Goal: Information Seeking & Learning: Learn about a topic

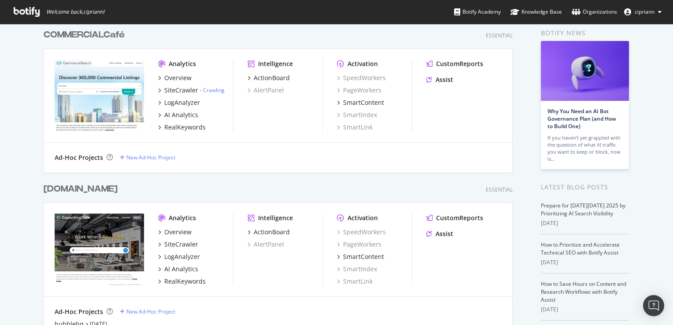
scroll to position [132, 0]
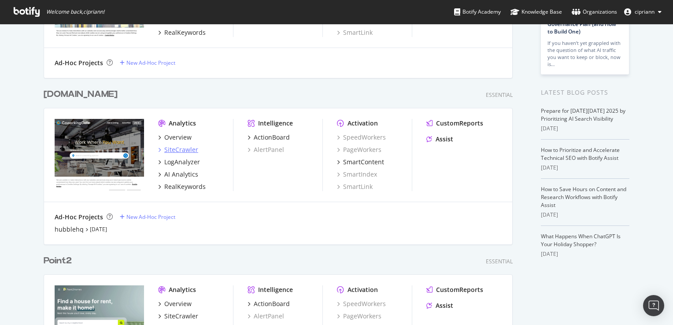
click at [179, 151] on div "SiteCrawler" at bounding box center [181, 149] width 34 height 9
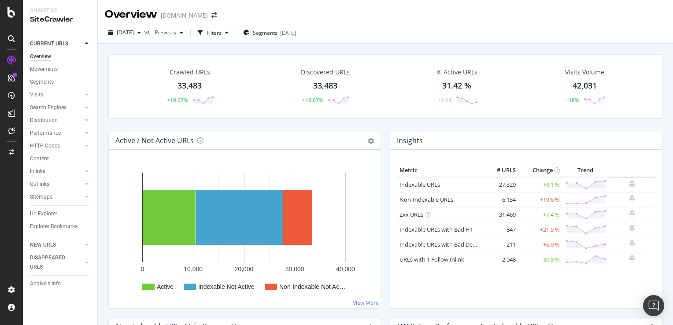
click at [203, 20] on div "coworkingcafe.com" at bounding box center [184, 15] width 47 height 9
click at [201, 14] on div "coworkingcafe.com" at bounding box center [184, 15] width 47 height 9
click at [137, 15] on div "Overview" at bounding box center [131, 14] width 52 height 15
click at [217, 17] on span at bounding box center [214, 15] width 12 height 6
click at [217, 15] on icon "arrow-right-arrow-left" at bounding box center [213, 15] width 5 height 6
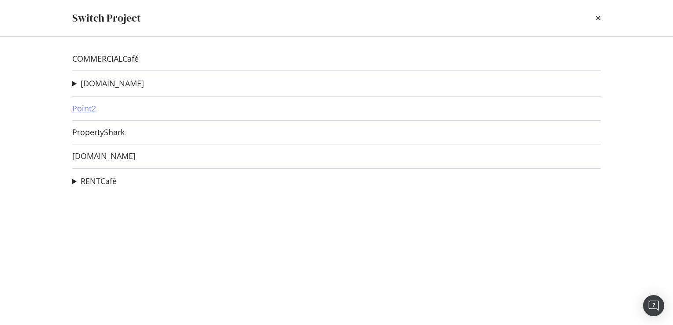
drag, startPoint x: 80, startPoint y: 115, endPoint x: 83, endPoint y: 111, distance: 5.0
click at [80, 115] on div "COMMERCIALCafé coworkingcafe.com hubblehq Ad-Hoc Project Point2 PropertyShark s…" at bounding box center [337, 181] width 564 height 288
click at [83, 110] on link "Point2" at bounding box center [84, 108] width 24 height 9
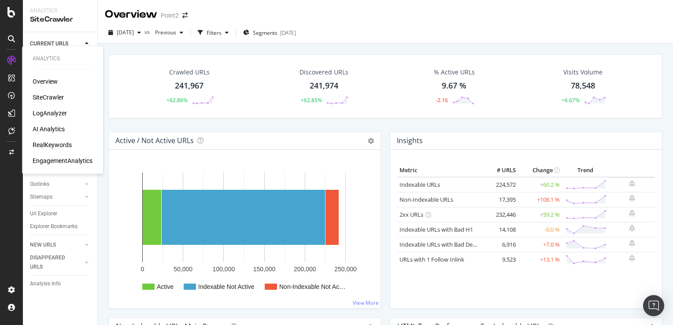
click at [48, 144] on div "RealKeywords" at bounding box center [52, 144] width 39 height 9
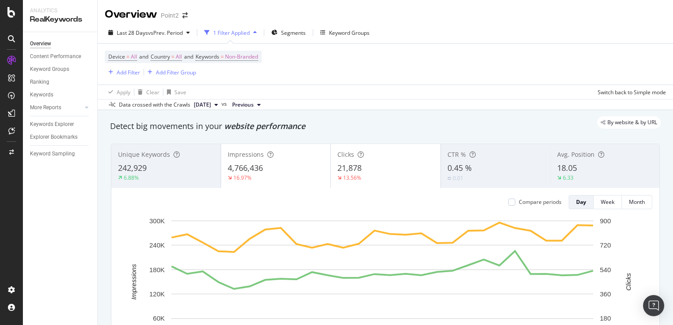
click at [502, 58] on div "Device = All and Country = All and Keywords = Non-Branded Add Filter Add Filter…" at bounding box center [385, 64] width 561 height 41
click at [64, 155] on div "Keyword Sampling" at bounding box center [52, 153] width 45 height 9
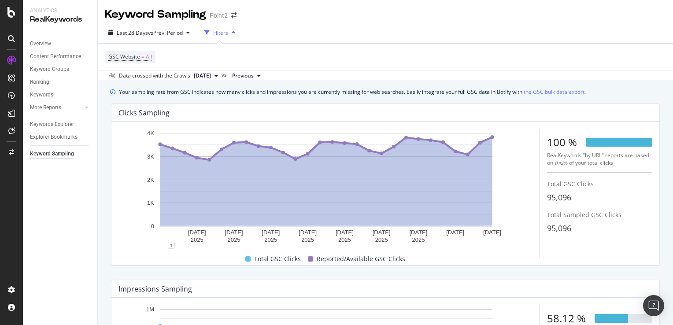
drag, startPoint x: 565, startPoint y: 160, endPoint x: 622, endPoint y: 163, distance: 56.5
click at [622, 163] on div "RealKeywords "by URL" reports are based on this % of your total clicks" at bounding box center [599, 159] width 105 height 15
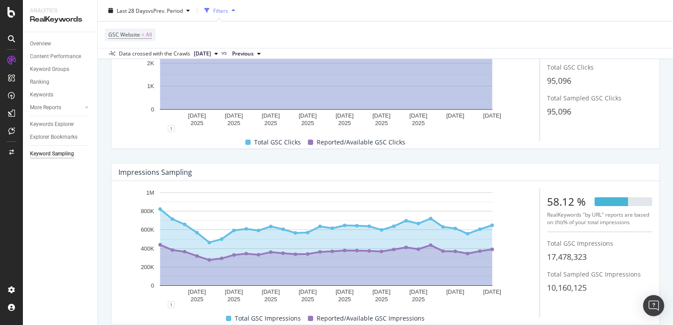
scroll to position [154, 0]
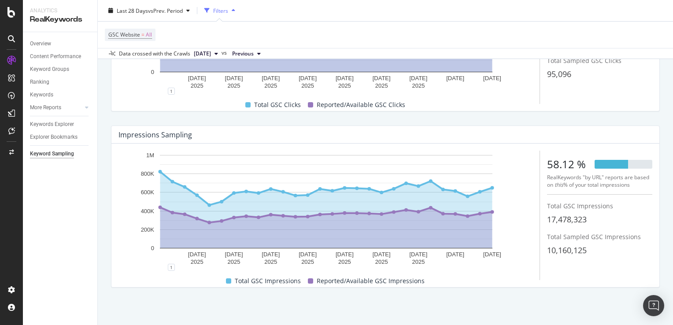
drag, startPoint x: 552, startPoint y: 180, endPoint x: 638, endPoint y: 186, distance: 86.1
click at [638, 186] on div "RealKeywords "by URL" reports are based on this % of your total impressions" at bounding box center [599, 181] width 105 height 15
click at [557, 171] on div "58.12 %" at bounding box center [566, 164] width 39 height 15
drag, startPoint x: 542, startPoint y: 161, endPoint x: 644, endPoint y: 188, distance: 105.6
click at [644, 188] on div "58.12 % RealKeywords "by URL" reports are based on this % of your total impress…" at bounding box center [599, 173] width 105 height 44
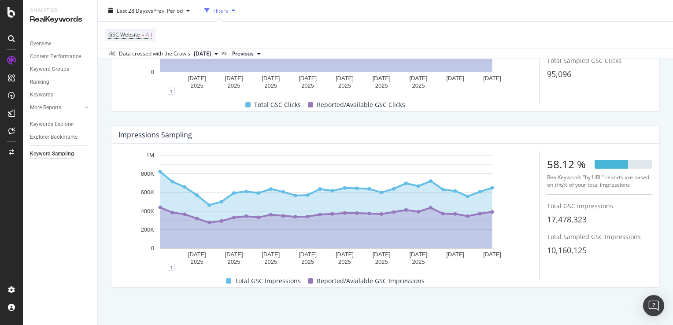
drag, startPoint x: 644, startPoint y: 188, endPoint x: 626, endPoint y: 186, distance: 18.6
click at [626, 186] on div "RealKeywords "by URL" reports are based on this % of your total impressions" at bounding box center [599, 181] width 105 height 15
drag, startPoint x: 626, startPoint y: 186, endPoint x: 631, endPoint y: 186, distance: 4.8
click at [631, 186] on div "RealKeywords "by URL" reports are based on this % of your total impressions" at bounding box center [599, 181] width 105 height 15
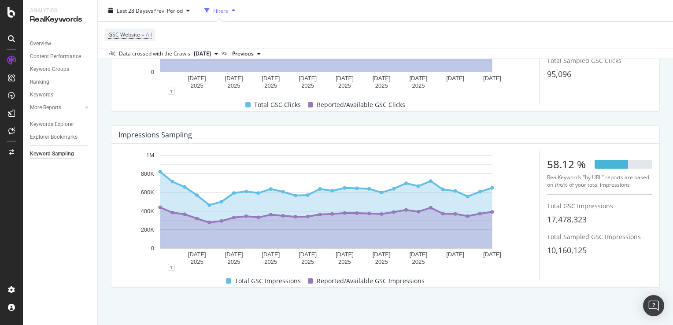
click at [594, 184] on div "RealKeywords "by URL" reports are based on this % of your total impressions" at bounding box center [599, 181] width 105 height 15
click at [554, 220] on span "17,478,323" at bounding box center [567, 219] width 40 height 11
drag, startPoint x: 554, startPoint y: 220, endPoint x: 580, endPoint y: 221, distance: 25.1
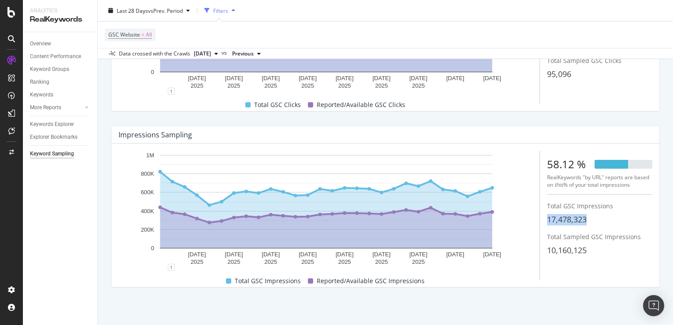
click at [580, 221] on span "17,478,323" at bounding box center [567, 219] width 40 height 11
click at [580, 220] on span "17,478,323" at bounding box center [567, 219] width 40 height 11
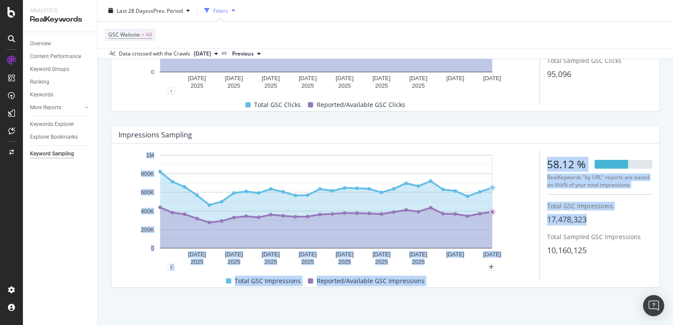
drag, startPoint x: 583, startPoint y: 221, endPoint x: 520, endPoint y: 220, distance: 63.0
click at [520, 220] on div "12 Sep. 2025 15 Sep. 2025 18 Sep. 2025 21 Sep. 2025 24 Sep. 2025 27 Sep. 2025 3…" at bounding box center [385, 215] width 534 height 129
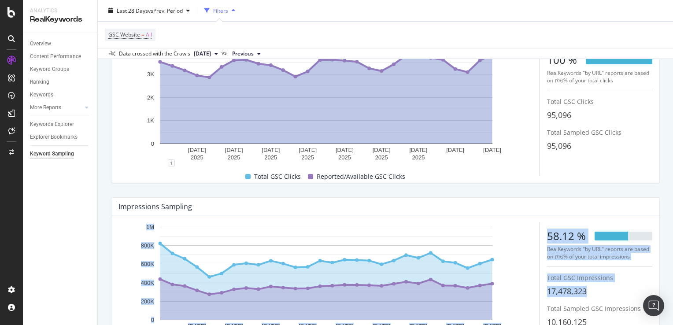
scroll to position [22, 0]
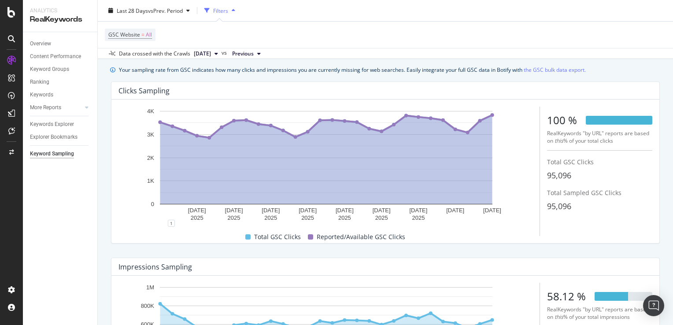
click at [558, 174] on span "95,096" at bounding box center [559, 175] width 24 height 11
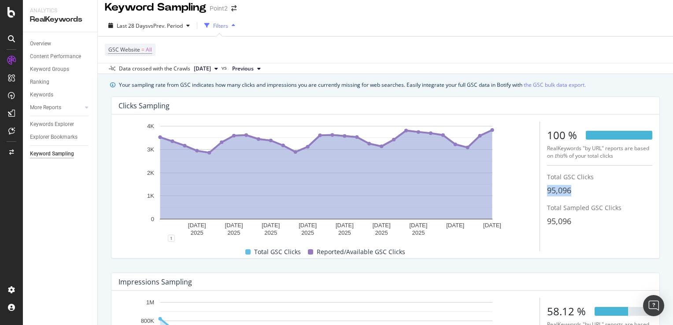
scroll to position [0, 0]
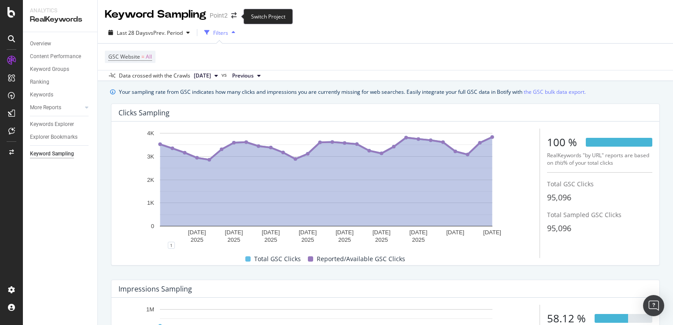
click at [230, 18] on span at bounding box center [234, 15] width 12 height 6
click at [234, 18] on icon "arrow-right-arrow-left" at bounding box center [233, 15] width 5 height 6
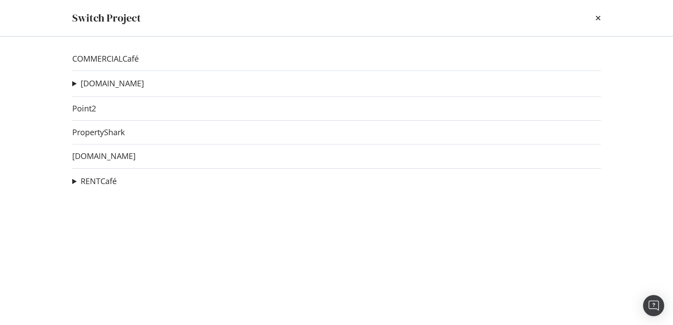
click at [79, 181] on summary "RENTCafé" at bounding box center [94, 181] width 44 height 11
click at [106, 183] on link "RENTCafé" at bounding box center [99, 181] width 36 height 9
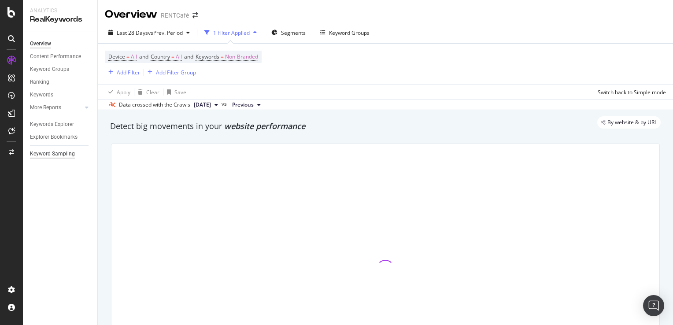
click at [50, 154] on div "Keyword Sampling" at bounding box center [52, 153] width 45 height 9
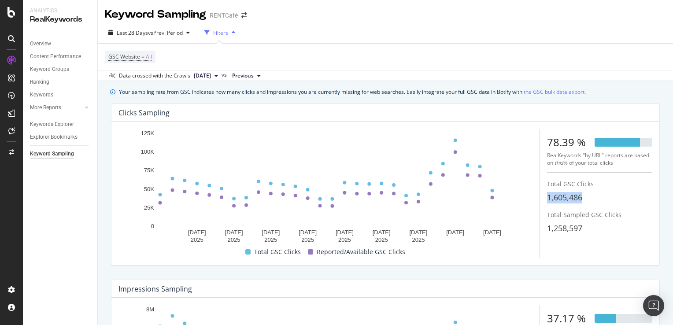
click at [540, 196] on div "10 Sep. 2025 13 Sep. 2025 16 Sep. 2025 19 Sep. 2025 22 Sep. 2025 25 Sep. 2025 2…" at bounding box center [385, 193] width 534 height 129
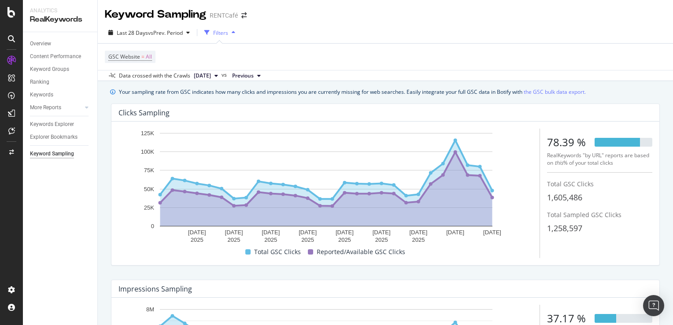
drag, startPoint x: 540, startPoint y: 196, endPoint x: 613, endPoint y: 159, distance: 81.5
click at [613, 159] on div "RealKeywords "by URL" reports are based on this % of your total clicks" at bounding box center [599, 159] width 105 height 15
drag, startPoint x: 611, startPoint y: 163, endPoint x: 548, endPoint y: 162, distance: 63.0
click at [548, 162] on div "RealKeywords "by URL" reports are based on this % of your total clicks" at bounding box center [599, 159] width 105 height 15
drag, startPoint x: 548, startPoint y: 162, endPoint x: 550, endPoint y: 137, distance: 25.1
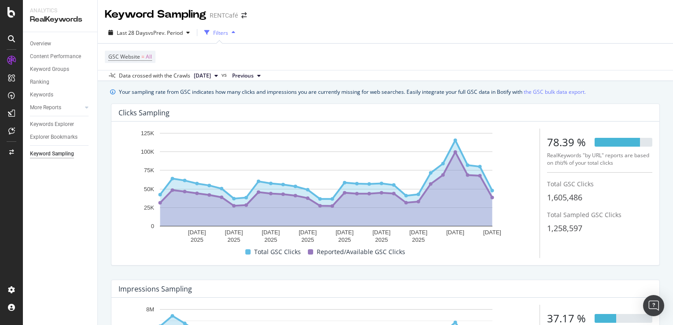
click at [550, 137] on div "78.39 %" at bounding box center [566, 142] width 39 height 15
drag, startPoint x: 550, startPoint y: 137, endPoint x: 552, endPoint y: 202, distance: 65.7
click at [552, 203] on span "1,605,486" at bounding box center [564, 197] width 35 height 11
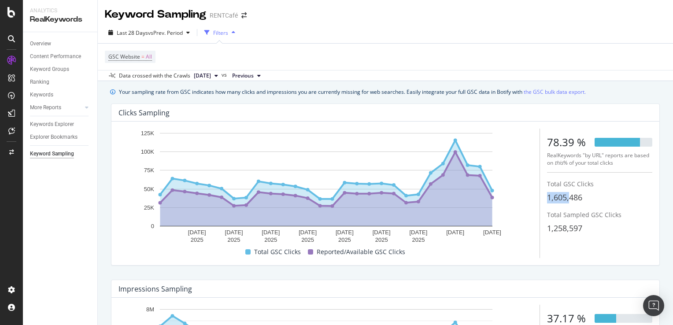
drag, startPoint x: 539, startPoint y: 197, endPoint x: 564, endPoint y: 197, distance: 24.7
click at [564, 197] on div "10 Sep. 2025 13 Sep. 2025 16 Sep. 2025 19 Sep. 2025 22 Sep. 2025 25 Sep. 2025 2…" at bounding box center [385, 193] width 534 height 129
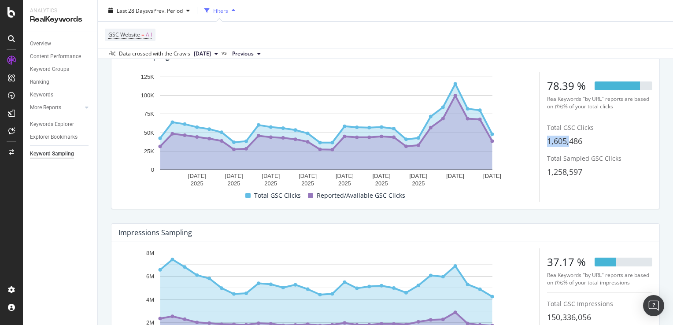
scroll to position [132, 0]
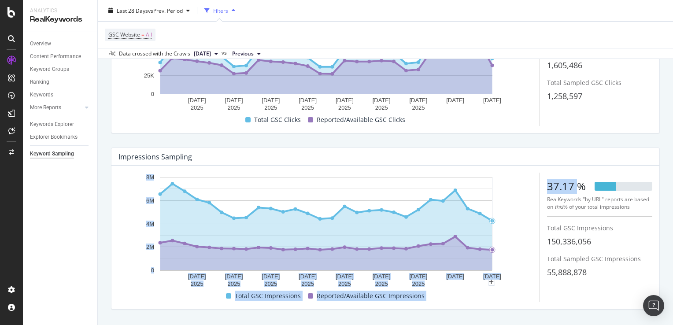
drag, startPoint x: 573, startPoint y: 188, endPoint x: 534, endPoint y: 186, distance: 39.3
click at [534, 186] on div "10 Sep. 2025 13 Sep. 2025 16 Sep. 2025 19 Sep. 2025 22 Sep. 2025 25 Sep. 2025 2…" at bounding box center [385, 237] width 534 height 129
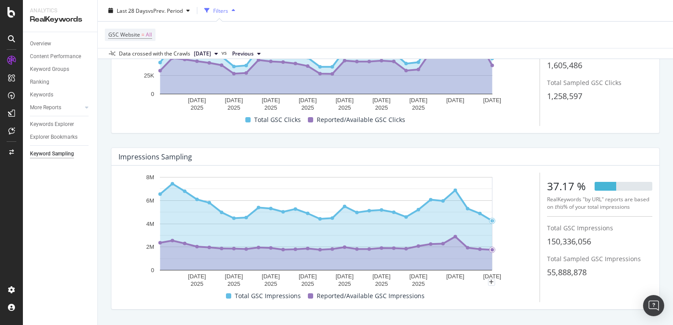
drag, startPoint x: 534, startPoint y: 186, endPoint x: 576, endPoint y: 233, distance: 63.6
click at [576, 225] on span "Total GSC Impressions" at bounding box center [580, 228] width 66 height 8
drag, startPoint x: 594, startPoint y: 242, endPoint x: 543, endPoint y: 246, distance: 51.6
click at [547, 246] on div "150,336,056" at bounding box center [599, 241] width 105 height 11
drag, startPoint x: 543, startPoint y: 246, endPoint x: 561, endPoint y: 269, distance: 29.4
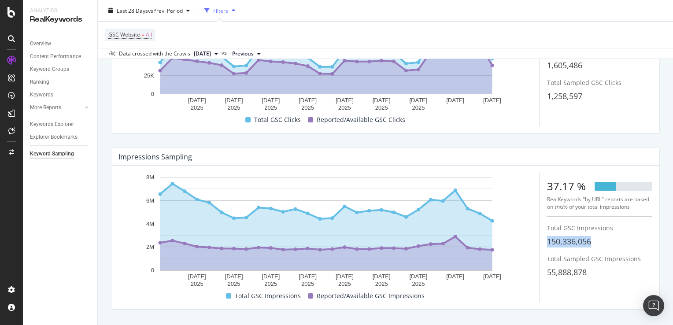
click at [561, 269] on span "55,888,878" at bounding box center [567, 272] width 40 height 11
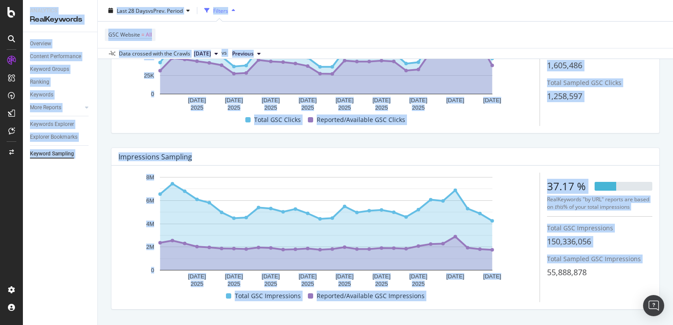
click at [561, 269] on span "55,888,878" at bounding box center [567, 272] width 40 height 11
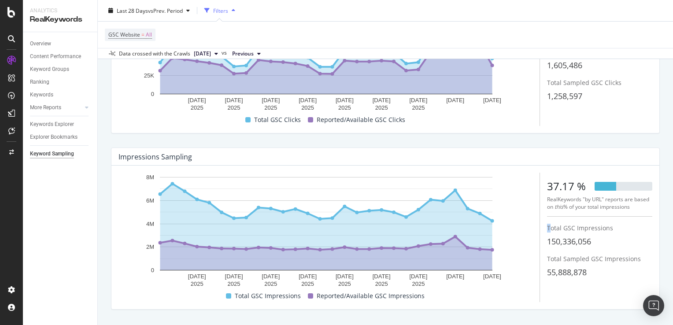
drag, startPoint x: 561, startPoint y: 269, endPoint x: 543, endPoint y: 233, distance: 40.2
click at [547, 233] on div "Total GSC Impressions 150,336,056" at bounding box center [599, 236] width 105 height 24
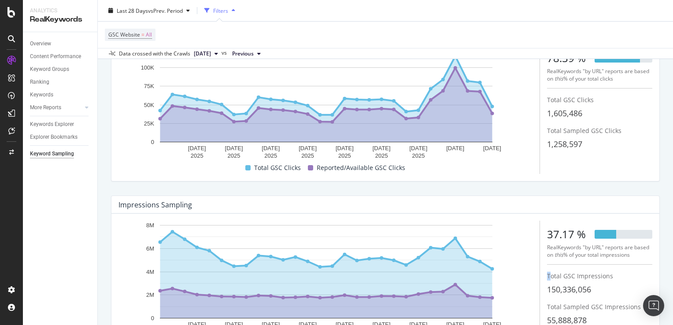
scroll to position [0, 0]
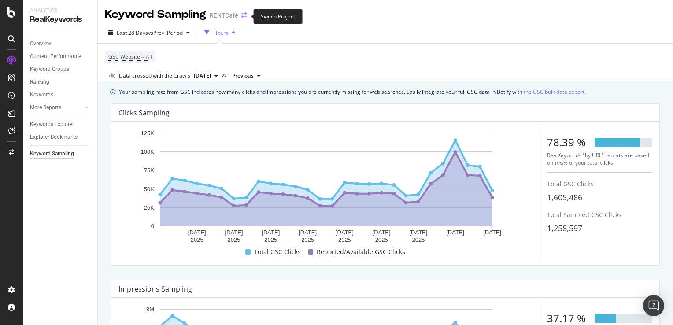
click at [243, 17] on icon "arrow-right-arrow-left" at bounding box center [243, 15] width 5 height 6
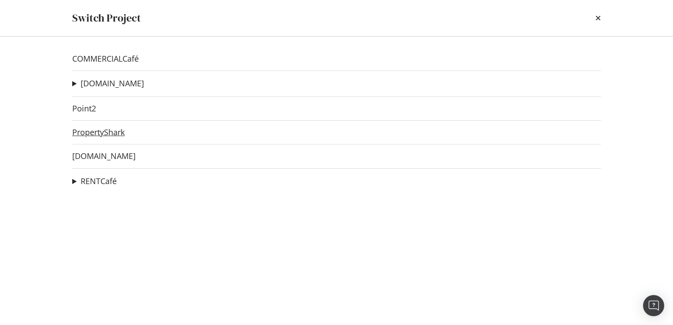
click at [99, 137] on link "PropertyShark" at bounding box center [98, 132] width 52 height 9
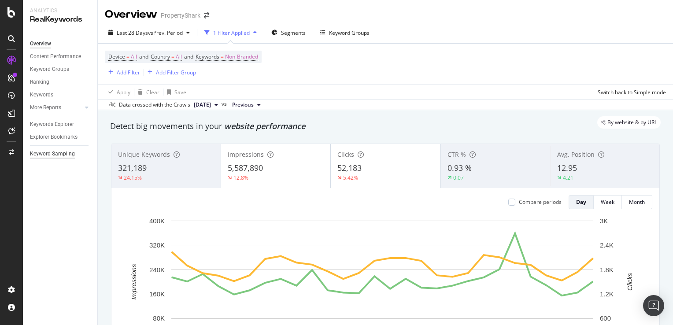
click at [46, 156] on div "Keyword Sampling" at bounding box center [52, 153] width 45 height 9
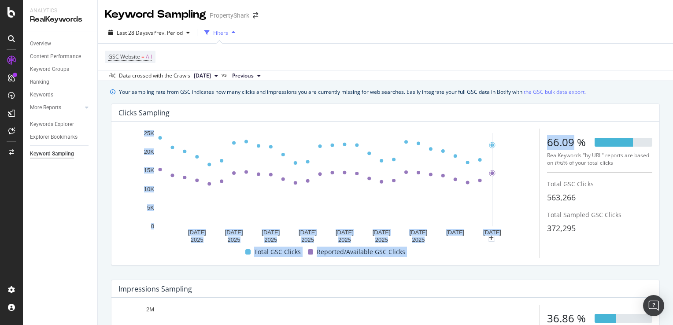
click at [523, 140] on div "12 Sep. 2025 15 Sep. 2025 18 Sep. 2025 21 Sep. 2025 24 Sep. 2025 27 Sep. 2025 3…" at bounding box center [385, 193] width 534 height 129
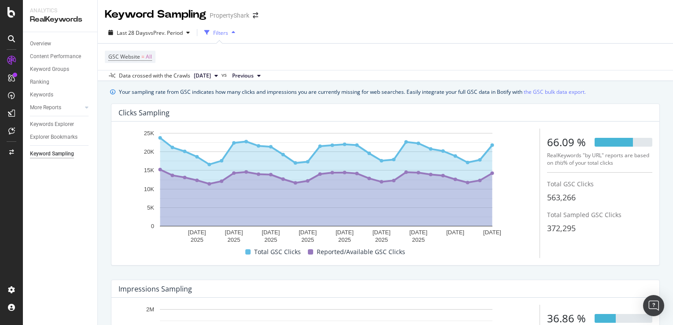
click at [578, 195] on div "563,266" at bounding box center [599, 197] width 105 height 11
drag, startPoint x: 555, startPoint y: 196, endPoint x: 546, endPoint y: 201, distance: 10.6
click at [547, 201] on span "563,266" at bounding box center [561, 197] width 29 height 11
drag, startPoint x: 546, startPoint y: 201, endPoint x: 589, endPoint y: 188, distance: 44.9
click at [589, 188] on div "Total GSC Clicks 563,266" at bounding box center [599, 192] width 105 height 24
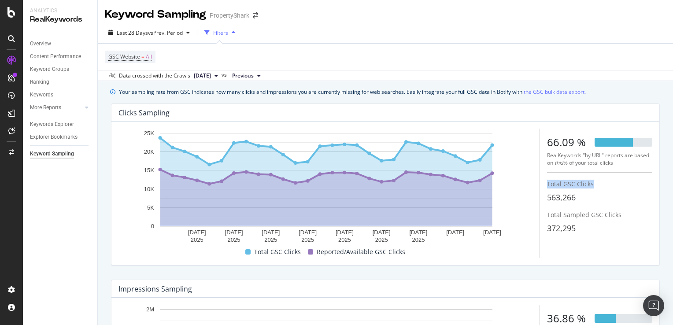
drag, startPoint x: 582, startPoint y: 181, endPoint x: 539, endPoint y: 182, distance: 42.7
click at [539, 182] on div "12 Sep. 2025 15 Sep. 2025 18 Sep. 2025 21 Sep. 2025 24 Sep. 2025 27 Sep. 2025 3…" at bounding box center [385, 193] width 534 height 129
drag, startPoint x: 539, startPoint y: 182, endPoint x: 558, endPoint y: 200, distance: 25.9
click at [558, 200] on span "563,266" at bounding box center [561, 197] width 29 height 11
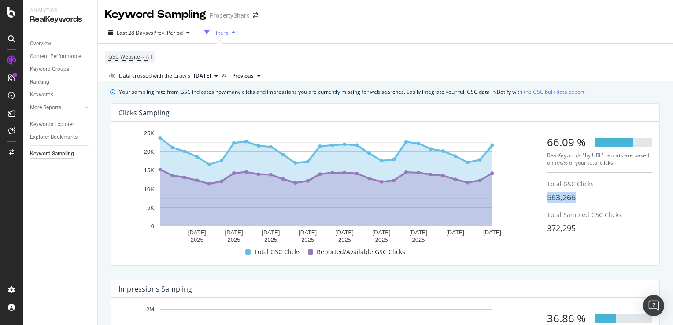
click at [558, 200] on span "563,266" at bounding box center [561, 197] width 29 height 11
drag, startPoint x: 558, startPoint y: 200, endPoint x: 573, endPoint y: 205, distance: 15.2
click at [573, 205] on div "12 Sep. 2025 15 Sep. 2025 18 Sep. 2025 21 Sep. 2025 24 Sep. 2025 27 Sep. 2025 3…" at bounding box center [385, 193] width 534 height 129
click at [254, 14] on icon "arrow-right-arrow-left" at bounding box center [255, 15] width 5 height 6
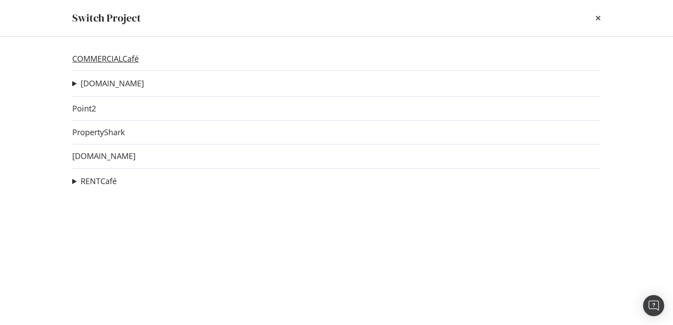
click at [102, 58] on link "COMMERCIALCafé" at bounding box center [105, 58] width 67 height 9
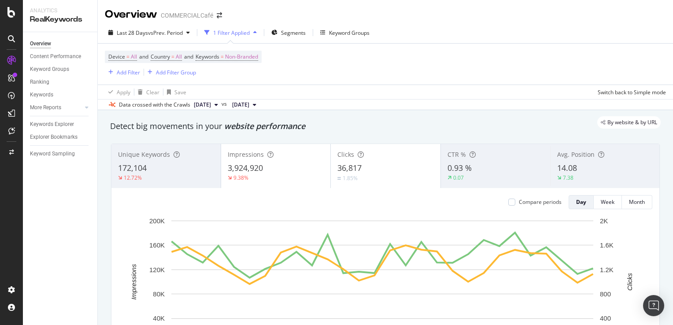
click at [211, 101] on span "[DATE]" at bounding box center [202, 105] width 17 height 8
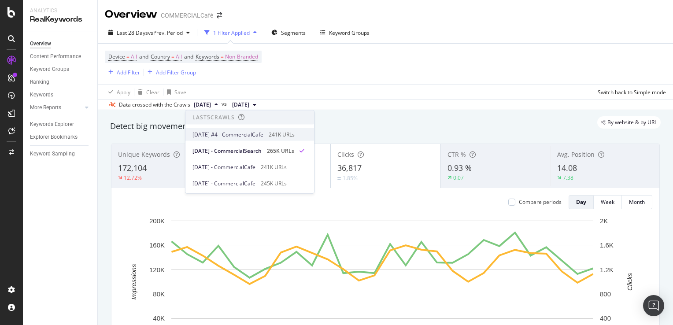
click at [282, 133] on div "2025 Oct. 9th #4 - CommercialCafe 241K URLs" at bounding box center [243, 134] width 102 height 8
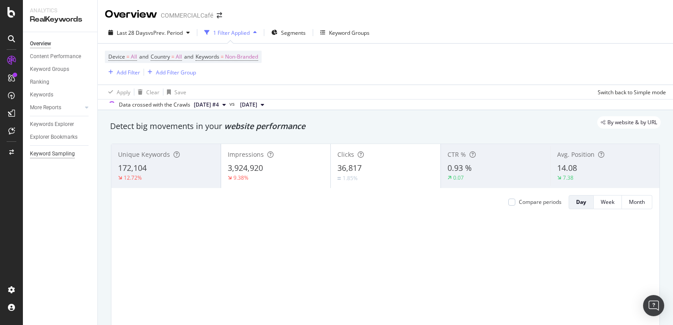
click at [49, 155] on div "Keyword Sampling" at bounding box center [52, 153] width 45 height 9
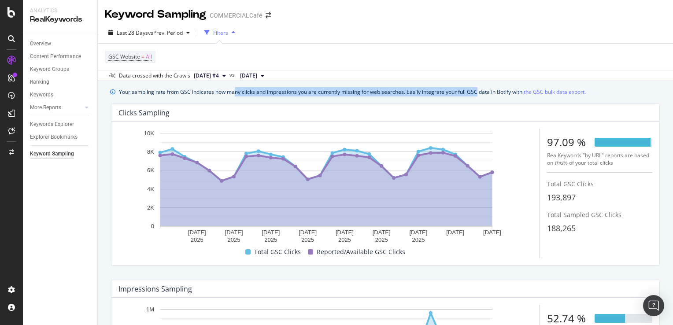
drag, startPoint x: 236, startPoint y: 87, endPoint x: 477, endPoint y: 96, distance: 241.0
click at [477, 96] on div "Your sampling rate from GSC indicates how many clicks and impressions you are c…" at bounding box center [352, 91] width 467 height 9
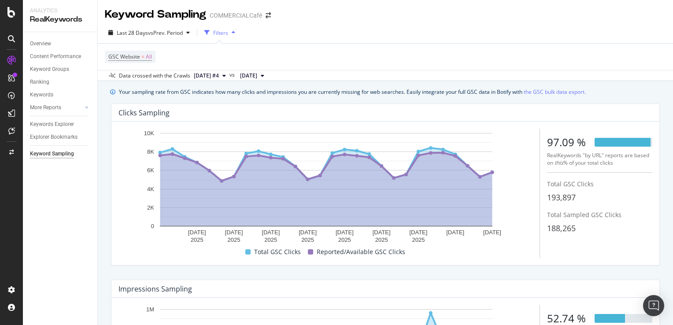
click at [483, 117] on div "Clicks Sampling" at bounding box center [382, 112] width 529 height 9
drag, startPoint x: 57, startPoint y: 68, endPoint x: 78, endPoint y: 71, distance: 21.4
click at [57, 68] on div "Keyword Groups" at bounding box center [49, 69] width 39 height 9
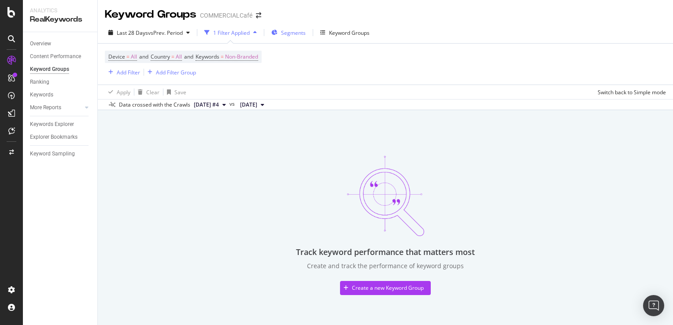
click at [301, 33] on span "Segments" at bounding box center [293, 32] width 25 height 7
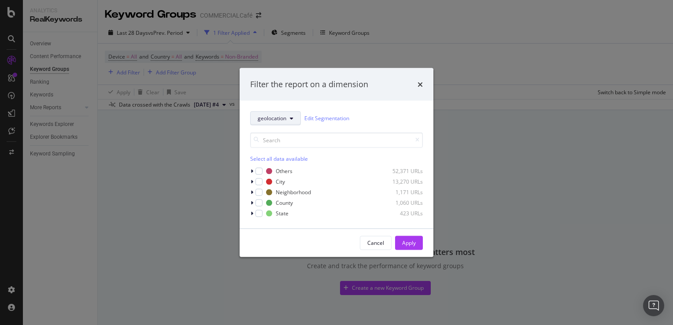
click at [288, 116] on button "geolocation" at bounding box center [275, 118] width 51 height 14
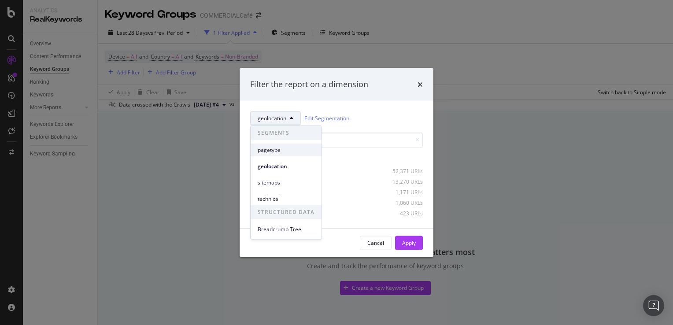
click at [275, 152] on span "pagetype" at bounding box center [286, 150] width 57 height 8
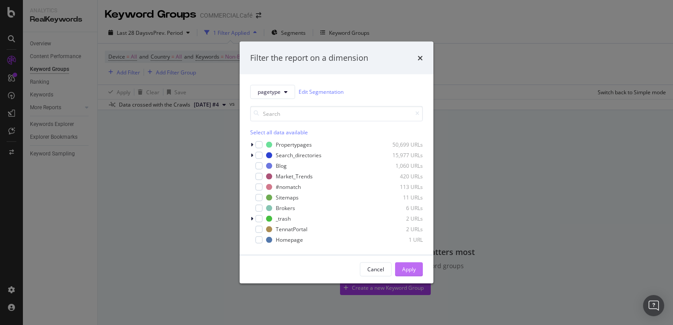
click at [416, 267] on button "Apply" at bounding box center [409, 269] width 28 height 14
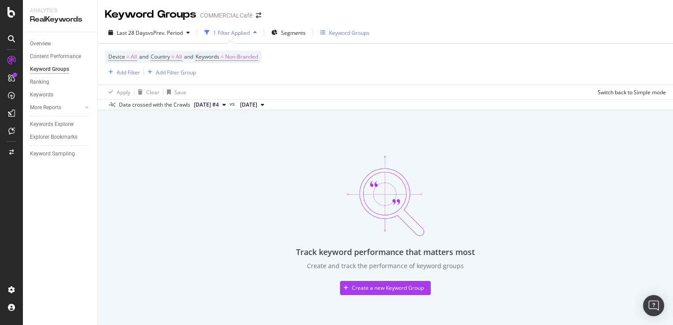
click at [361, 32] on div "Keyword Groups" at bounding box center [349, 32] width 41 height 7
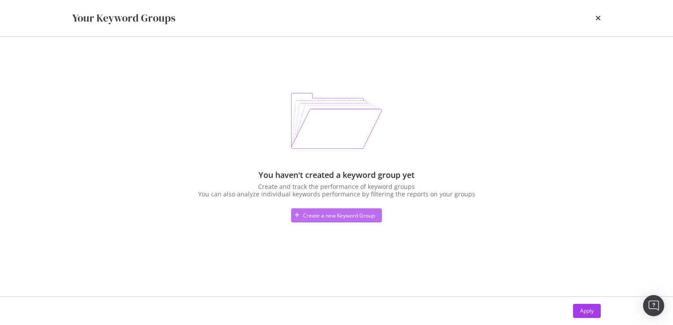
click at [327, 214] on div "Create a new Keyword Group" at bounding box center [339, 215] width 72 height 7
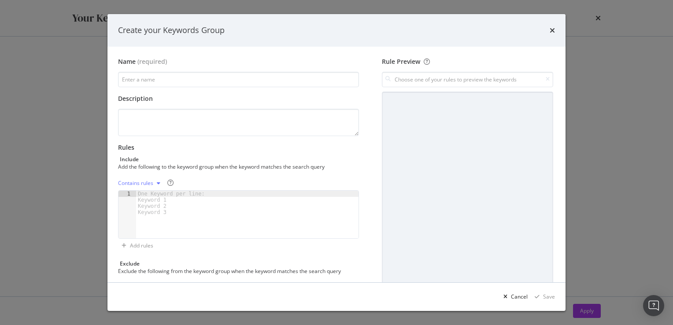
click at [144, 195] on div "One Keyword per line: Keyword 1 Keyword 2 Keyword 3" at bounding box center [173, 203] width 74 height 25
click at [552, 29] on icon "times" at bounding box center [552, 30] width 5 height 7
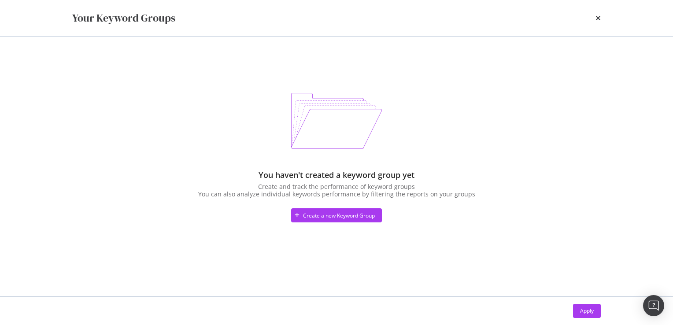
click at [605, 19] on div "Your Keyword Groups" at bounding box center [337, 18] width 564 height 36
click at [599, 18] on icon "times" at bounding box center [597, 18] width 5 height 7
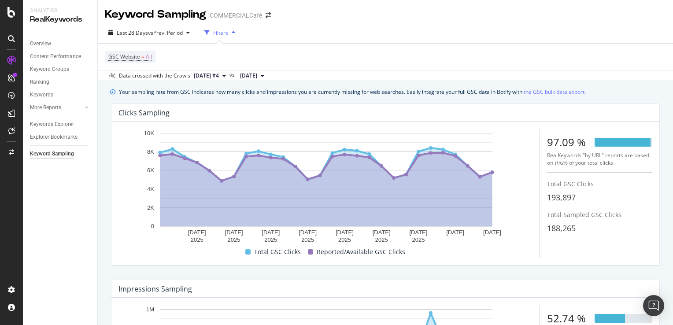
click at [227, 30] on div "Filters" at bounding box center [220, 32] width 15 height 7
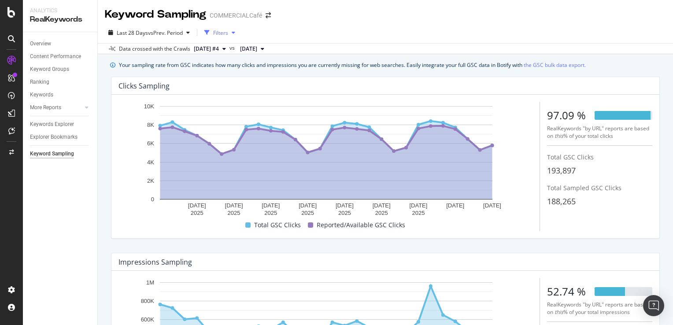
click at [227, 31] on div "Filters" at bounding box center [220, 32] width 15 height 7
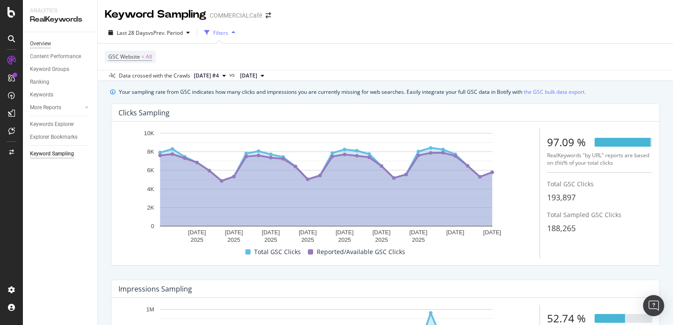
click at [49, 46] on div "Overview" at bounding box center [40, 43] width 21 height 9
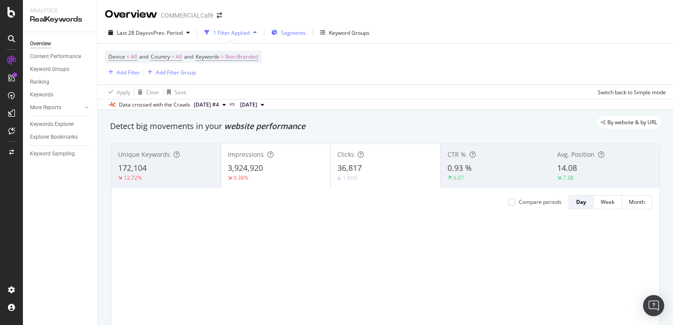
click at [297, 38] on div "Segments" at bounding box center [288, 32] width 34 height 13
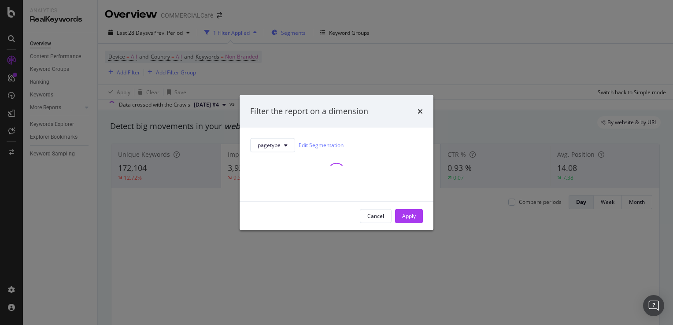
click at [299, 34] on div "Filter the report on a dimension pagetype Edit Segmentation Cancel Apply" at bounding box center [336, 162] width 673 height 325
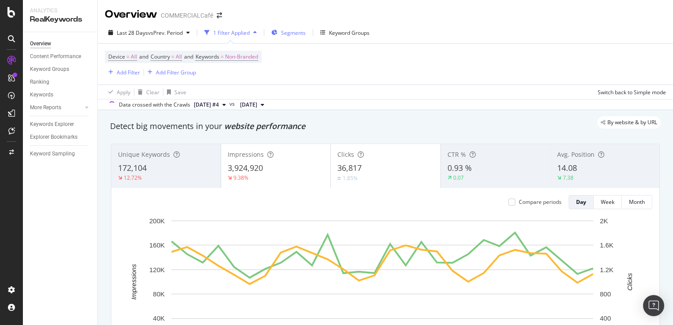
click at [298, 31] on span "Segments" at bounding box center [293, 32] width 25 height 7
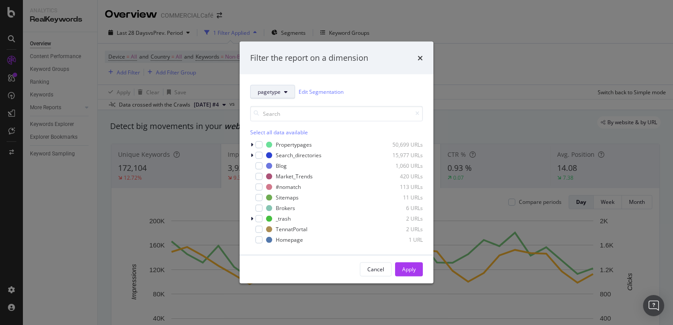
click at [281, 91] on button "pagetype" at bounding box center [272, 92] width 45 height 14
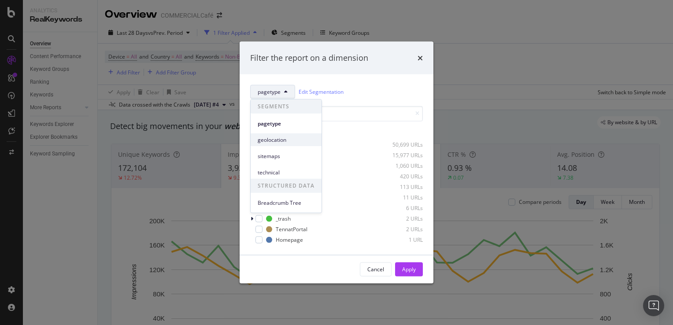
click at [276, 140] on span "geolocation" at bounding box center [286, 140] width 57 height 8
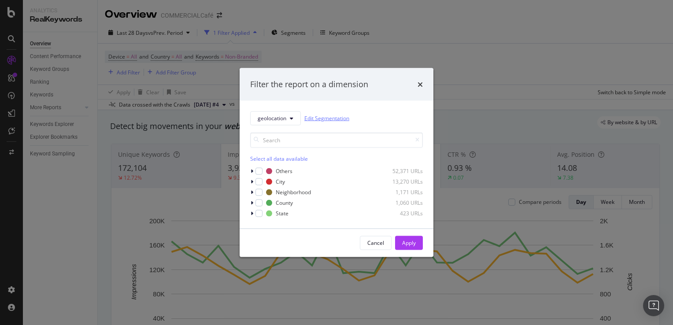
click at [322, 119] on link "Edit Segmentation" at bounding box center [326, 118] width 45 height 9
drag, startPoint x: 423, startPoint y: 87, endPoint x: 396, endPoint y: 85, distance: 27.0
click at [423, 87] on div "Filter the report on a dimension" at bounding box center [337, 84] width 194 height 33
click at [422, 83] on icon "times" at bounding box center [420, 84] width 5 height 7
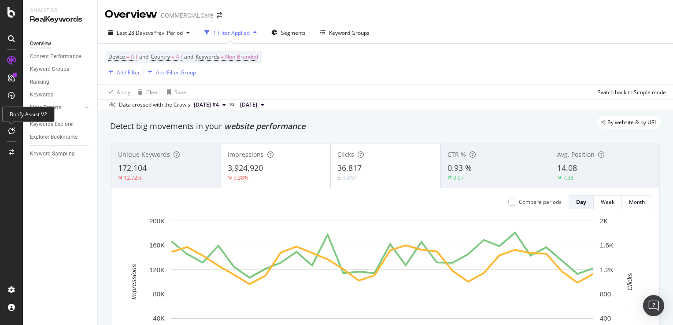
click at [10, 131] on icon at bounding box center [11, 130] width 7 height 7
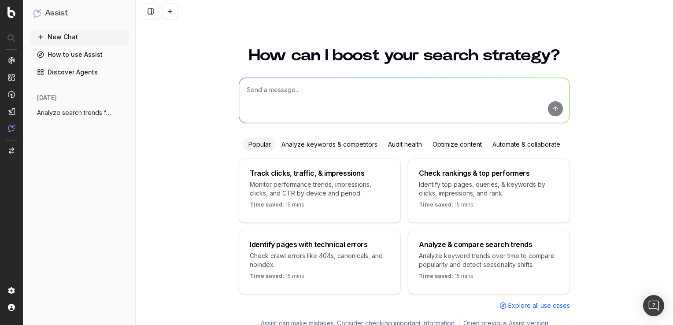
scroll to position [9, 0]
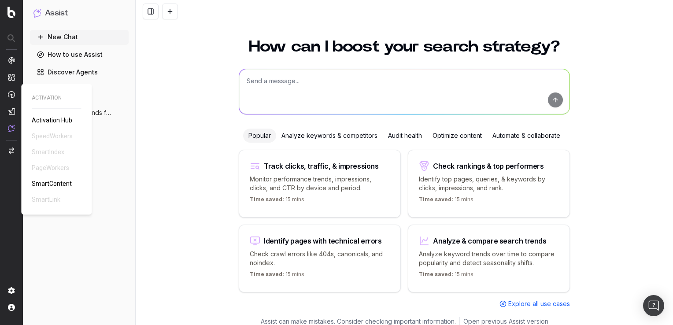
click at [51, 182] on span "SmartContent" at bounding box center [52, 183] width 40 height 7
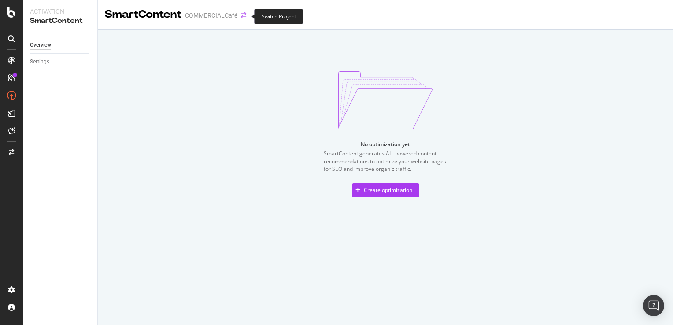
click at [245, 16] on icon "arrow-right-arrow-left" at bounding box center [243, 15] width 5 height 6
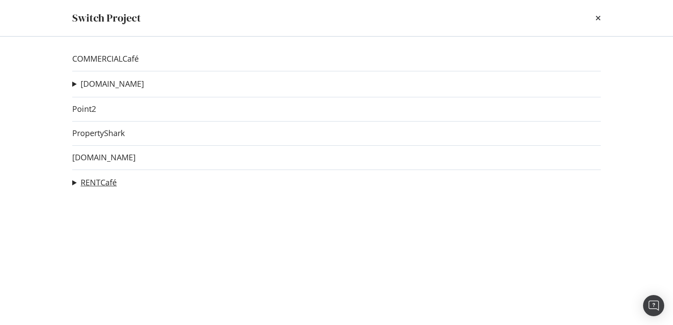
click at [89, 184] on link "RENTCafé" at bounding box center [99, 182] width 36 height 9
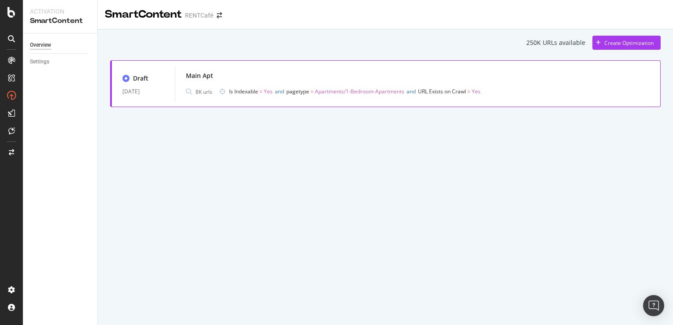
click at [231, 81] on div "Main Apt" at bounding box center [418, 76] width 464 height 12
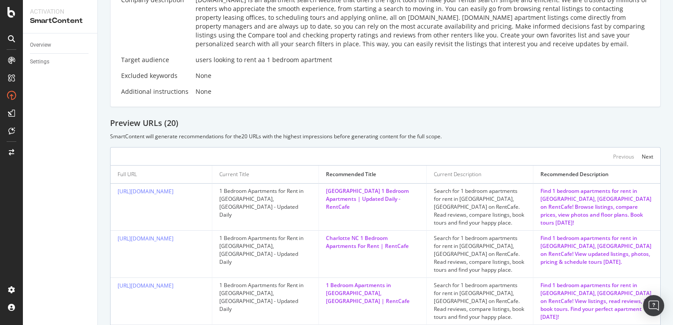
scroll to position [176, 0]
drag, startPoint x: 583, startPoint y: 213, endPoint x: 528, endPoint y: 212, distance: 55.1
click at [533, 212] on td "Find 1 bedroom apartments for rent in Chicago, IL on RentCafe! Browse listings,…" at bounding box center [596, 206] width 127 height 47
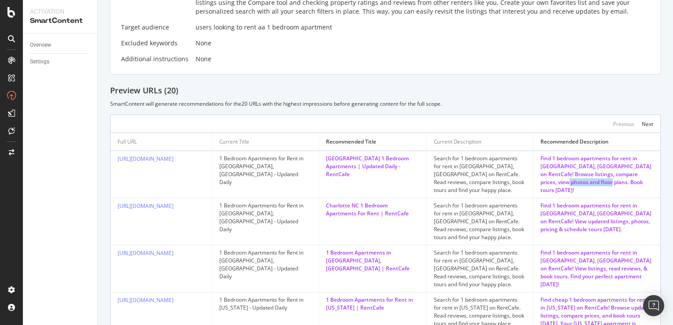
scroll to position [220, 0]
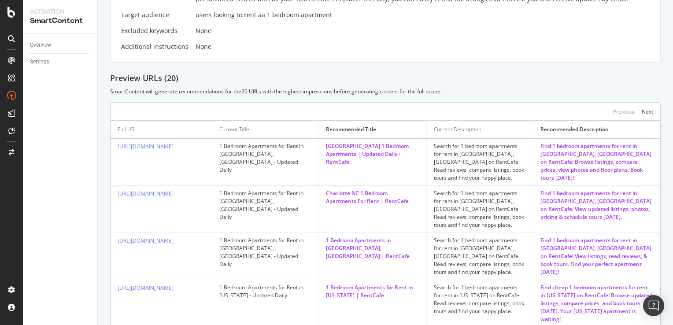
click at [485, 176] on div "Search for 1 bedroom apartments for rent in Chicago, IL on RentCafe. Read revie…" at bounding box center [480, 162] width 92 height 40
click at [460, 175] on div "Search for 1 bedroom apartments for rent in Chicago, IL on RentCafe. Read revie…" at bounding box center [480, 162] width 92 height 40
drag, startPoint x: 582, startPoint y: 170, endPoint x: 528, endPoint y: 171, distance: 53.3
click at [533, 171] on td "Find 1 bedroom apartments for rent in Chicago, IL on RentCafe! Browse listings,…" at bounding box center [596, 162] width 127 height 47
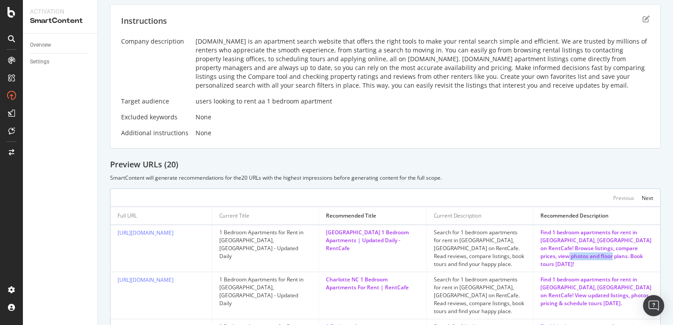
scroll to position [132, 0]
click at [377, 243] on div "Chicago 1 Bedroom Apartments | Updated Daily - RentCafe" at bounding box center [372, 242] width 93 height 24
drag, startPoint x: 377, startPoint y: 243, endPoint x: 349, endPoint y: 239, distance: 28.0
click at [349, 239] on div "Chicago 1 Bedroom Apartments | Updated Daily - RentCafe" at bounding box center [372, 242] width 93 height 24
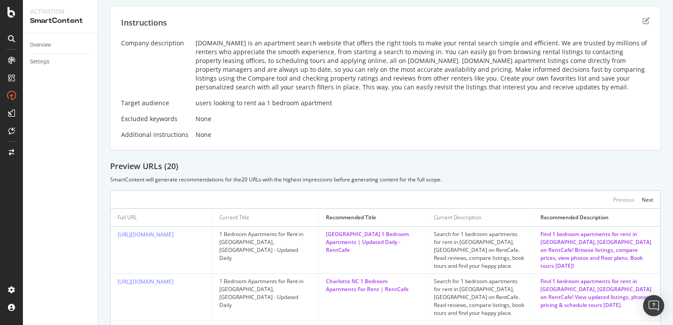
click at [347, 233] on div "Chicago 1 Bedroom Apartments | Updated Daily - RentCafe" at bounding box center [372, 242] width 93 height 24
click at [368, 235] on div "Chicago 1 Bedroom Apartments | Updated Daily - RentCafe" at bounding box center [372, 242] width 93 height 24
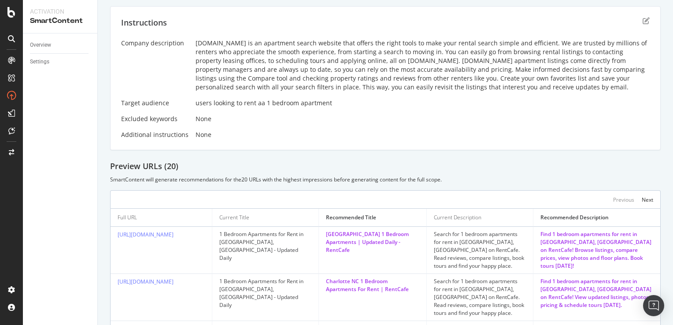
click at [368, 235] on div "Chicago 1 Bedroom Apartments | Updated Daily - RentCafe" at bounding box center [372, 242] width 93 height 24
click at [372, 237] on div "Chicago 1 Bedroom Apartments | Updated Daily - RentCafe" at bounding box center [372, 242] width 93 height 24
click at [378, 239] on div "Chicago 1 Bedroom Apartments | Updated Daily - RentCafe" at bounding box center [372, 242] width 93 height 24
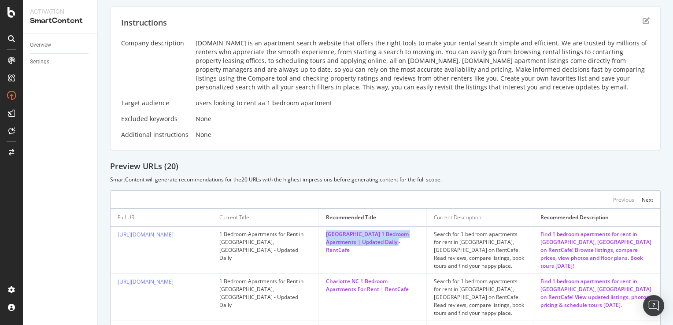
drag, startPoint x: 389, startPoint y: 244, endPoint x: 321, endPoint y: 232, distance: 69.7
click at [321, 232] on td "Chicago 1 Bedroom Apartments | Updated Daily - RentCafe" at bounding box center [373, 250] width 108 height 47
drag, startPoint x: 321, startPoint y: 232, endPoint x: 383, endPoint y: 218, distance: 64.0
click at [383, 218] on div "Recommended Title" at bounding box center [372, 217] width 93 height 11
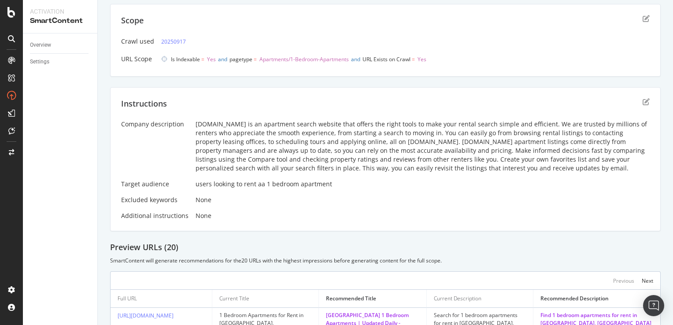
scroll to position [0, 0]
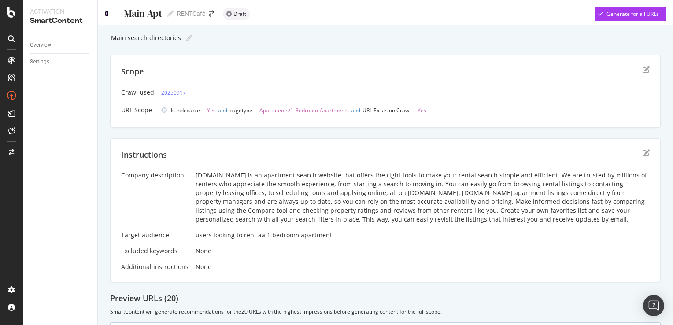
click at [108, 12] on icon at bounding box center [107, 14] width 4 height 6
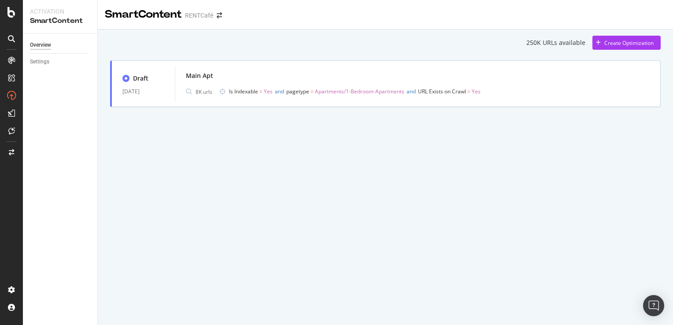
click at [217, 149] on div "SmartContent RENTCafé 250K URLs available Create Optimization Draft 02 Apr. 202…" at bounding box center [385, 162] width 575 height 325
click at [12, 37] on icon at bounding box center [11, 38] width 7 height 7
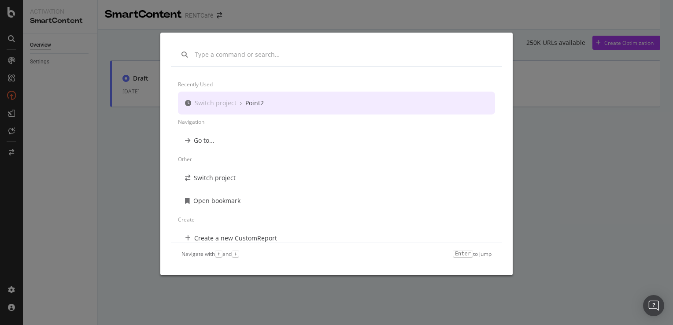
click at [588, 124] on div "Recently used Switch project › Point2 Navigation Go to... Other Switch project …" at bounding box center [336, 162] width 673 height 325
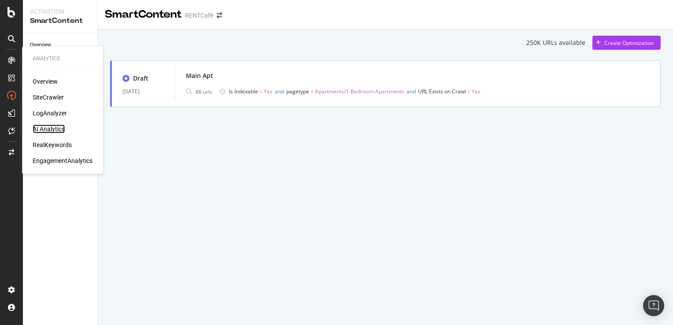
click at [52, 132] on div "AI Analytics" at bounding box center [49, 129] width 32 height 9
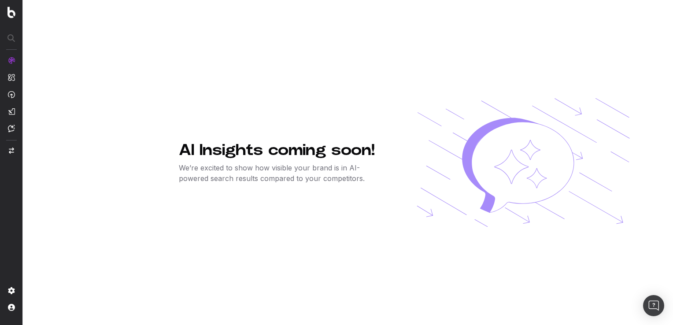
click at [190, 147] on h1 "AI Insights coming soon!" at bounding box center [284, 150] width 210 height 18
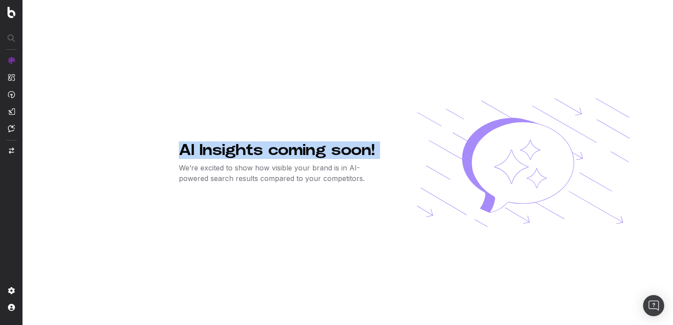
click at [190, 148] on h1 "AI Insights coming soon!" at bounding box center [284, 150] width 210 height 18
click at [191, 148] on h1 "AI Insights coming soon!" at bounding box center [284, 150] width 210 height 18
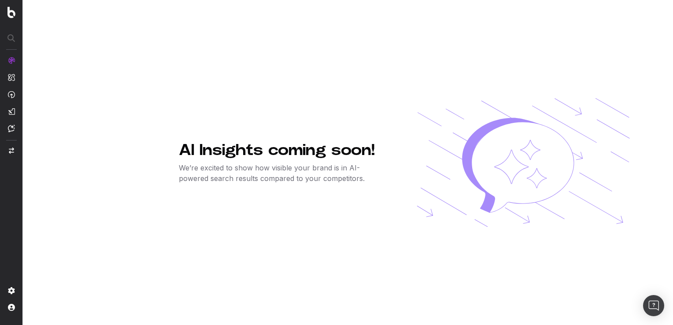
drag, startPoint x: 191, startPoint y: 148, endPoint x: 251, endPoint y: 166, distance: 63.0
click at [251, 166] on p "We’re excited to show how visible your brand is in AI-powered search results co…" at bounding box center [284, 173] width 210 height 21
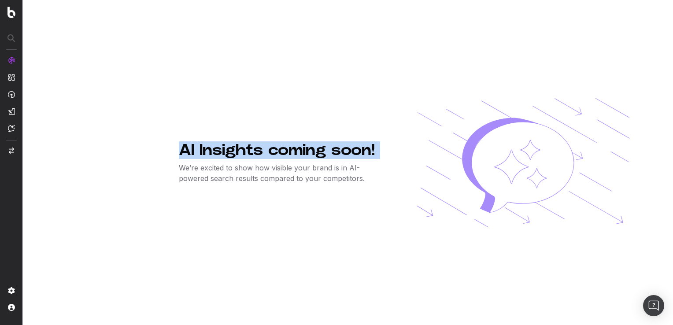
click at [251, 166] on p "We’re excited to show how visible your brand is in AI-powered search results co…" at bounding box center [284, 173] width 210 height 21
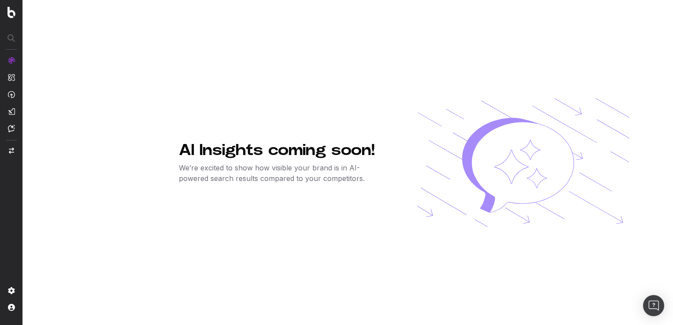
drag, startPoint x: 251, startPoint y: 166, endPoint x: 237, endPoint y: 151, distance: 20.9
click at [237, 151] on h1 "AI Insights coming soon!" at bounding box center [284, 150] width 210 height 18
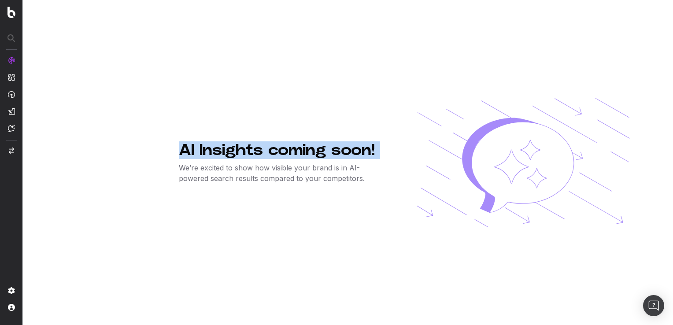
click at [237, 150] on h1 "AI Insights coming soon!" at bounding box center [284, 150] width 210 height 18
click at [236, 150] on h1 "AI Insights coming soon!" at bounding box center [284, 150] width 210 height 18
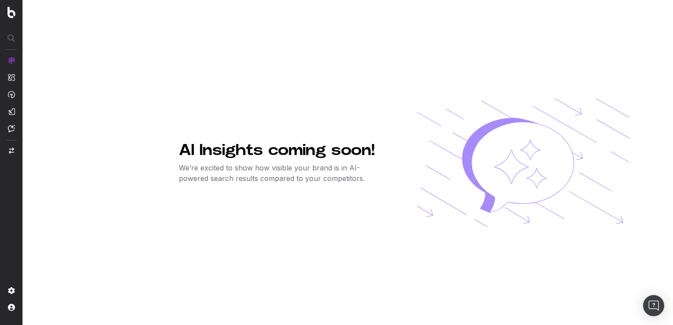
drag, startPoint x: 236, startPoint y: 150, endPoint x: 255, endPoint y: 171, distance: 28.1
click at [255, 170] on p "We’re excited to show how visible your brand is in AI-powered search results co…" at bounding box center [284, 173] width 210 height 21
click at [255, 171] on p "We’re excited to show how visible your brand is in AI-powered search results co…" at bounding box center [284, 173] width 210 height 21
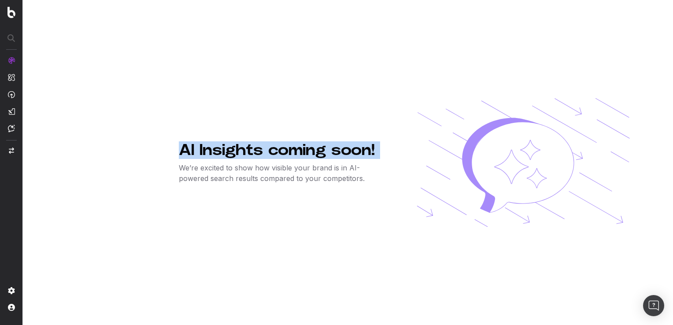
click at [255, 171] on p "We’re excited to show how visible your brand is in AI-powered search results co…" at bounding box center [284, 173] width 210 height 21
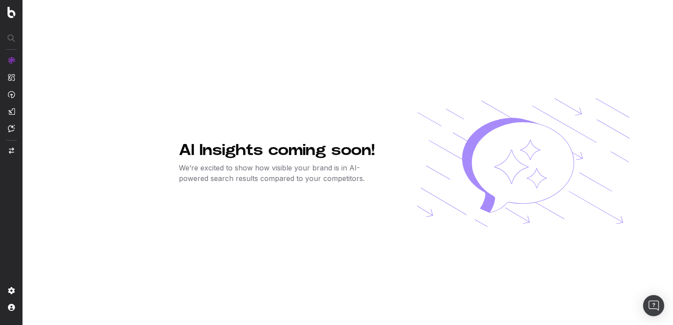
drag, startPoint x: 255, startPoint y: 171, endPoint x: 220, endPoint y: 148, distance: 42.0
click at [220, 148] on h1 "AI Insights coming soon!" at bounding box center [284, 150] width 210 height 18
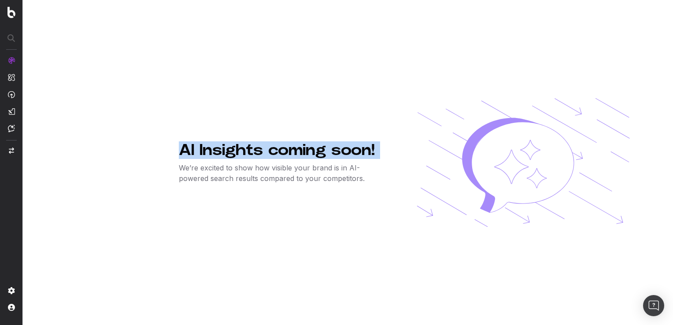
click at [220, 148] on h1 "AI Insights coming soon!" at bounding box center [284, 150] width 210 height 18
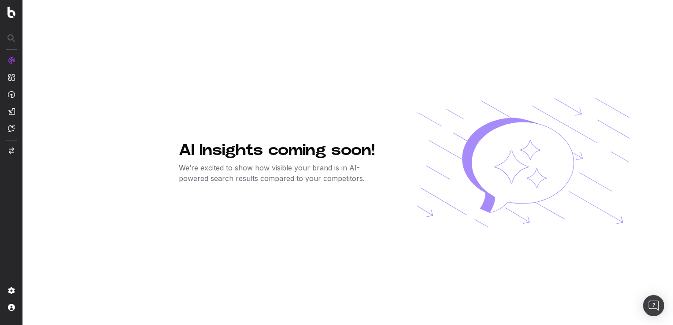
drag, startPoint x: 220, startPoint y: 148, endPoint x: 242, endPoint y: 163, distance: 26.3
click at [242, 163] on p "We’re excited to show how visible your brand is in AI-powered search results co…" at bounding box center [284, 173] width 210 height 21
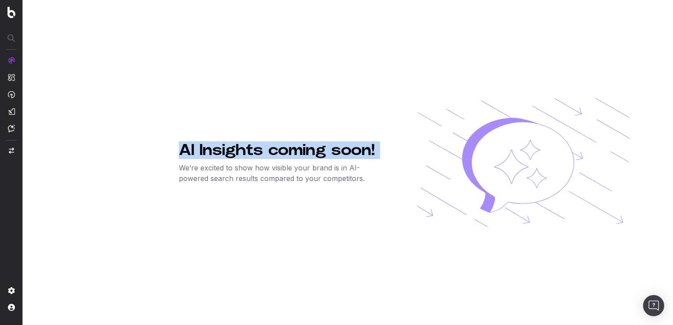
click at [242, 163] on p "We’re excited to show how visible your brand is in AI-powered search results co…" at bounding box center [284, 173] width 210 height 21
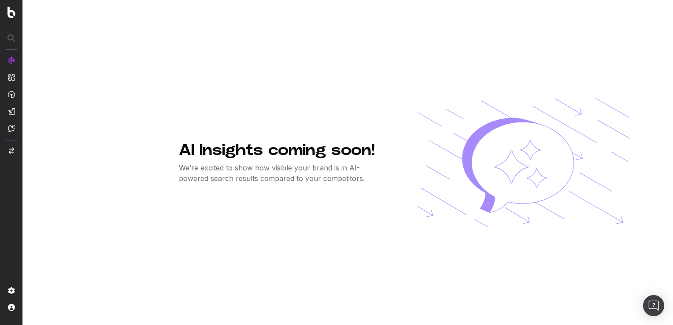
drag, startPoint x: 242, startPoint y: 163, endPoint x: 237, endPoint y: 155, distance: 9.1
click at [237, 155] on h1 "AI Insights coming soon!" at bounding box center [284, 150] width 210 height 18
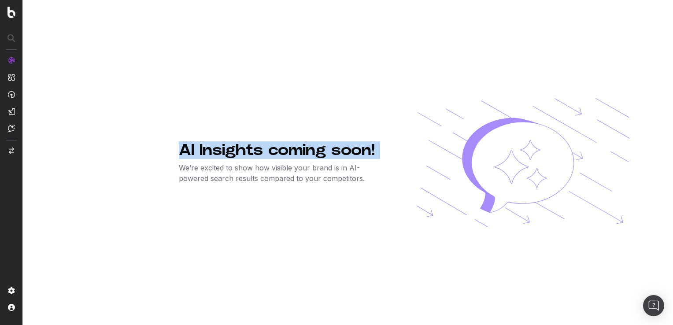
click at [237, 155] on h1 "AI Insights coming soon!" at bounding box center [284, 150] width 210 height 18
drag, startPoint x: 237, startPoint y: 155, endPoint x: 292, endPoint y: 157, distance: 54.6
click at [292, 157] on h1 "AI Insights coming soon!" at bounding box center [284, 150] width 210 height 18
click at [315, 152] on h1 "AI Insights coming soon!" at bounding box center [284, 150] width 210 height 18
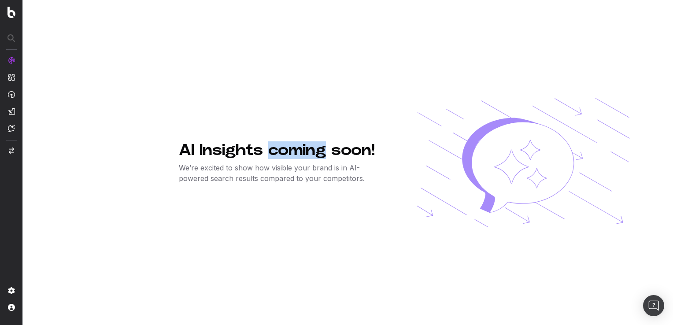
click at [315, 151] on h1 "AI Insights coming soon!" at bounding box center [284, 150] width 210 height 18
click at [232, 154] on h1 "AI Insights coming soon!" at bounding box center [284, 150] width 210 height 18
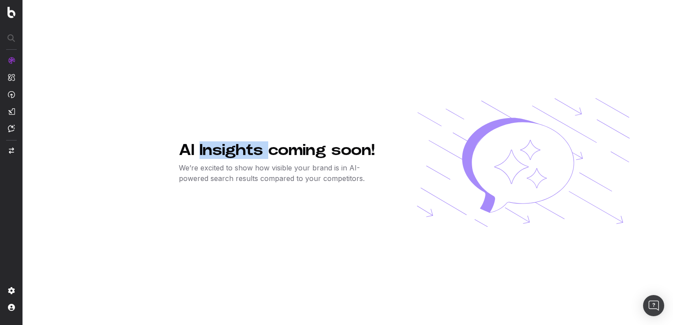
click at [232, 154] on h1 "AI Insights coming soon!" at bounding box center [284, 150] width 210 height 18
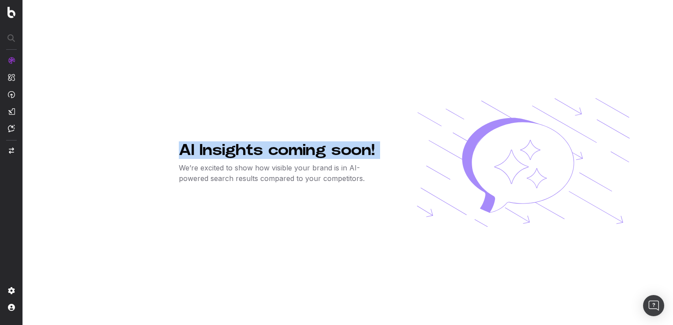
click at [232, 154] on h1 "AI Insights coming soon!" at bounding box center [284, 150] width 210 height 18
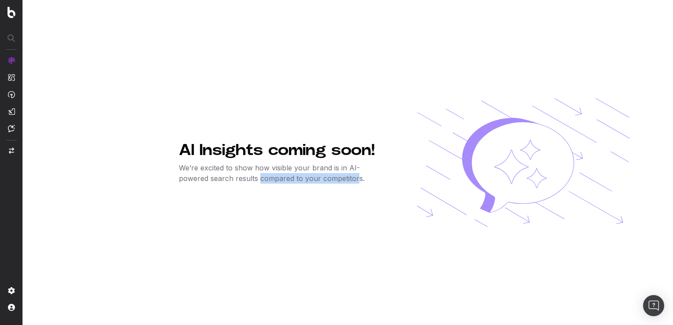
drag, startPoint x: 232, startPoint y: 154, endPoint x: 323, endPoint y: 181, distance: 95.3
click at [323, 181] on p "We’re excited to show how visible your brand is in AI-powered search results co…" at bounding box center [284, 173] width 210 height 21
drag, startPoint x: 323, startPoint y: 181, endPoint x: 337, endPoint y: 180, distance: 13.7
click at [341, 179] on p "We’re excited to show how visible your brand is in AI-powered search results co…" at bounding box center [284, 173] width 210 height 21
drag, startPoint x: 336, startPoint y: 179, endPoint x: 265, endPoint y: 180, distance: 71.4
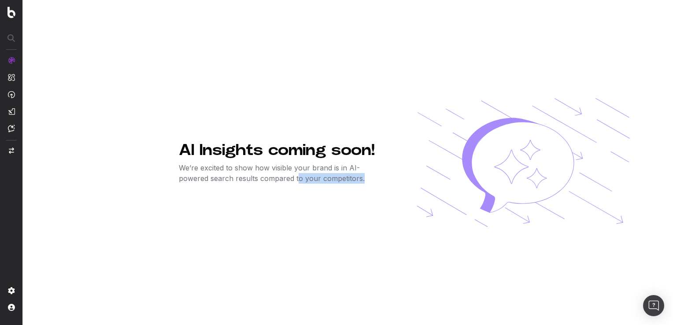
click at [265, 180] on p "We’re excited to show how visible your brand is in AI-powered search results co…" at bounding box center [284, 173] width 210 height 21
click at [268, 181] on p "We’re excited to show how visible your brand is in AI-powered search results co…" at bounding box center [284, 173] width 210 height 21
drag, startPoint x: 262, startPoint y: 179, endPoint x: 345, endPoint y: 175, distance: 83.3
click at [345, 175] on p "We’re excited to show how visible your brand is in AI-powered search results co…" at bounding box center [284, 173] width 210 height 21
click at [218, 177] on p "We’re excited to show how visible your brand is in AI-powered search results co…" at bounding box center [284, 173] width 210 height 21
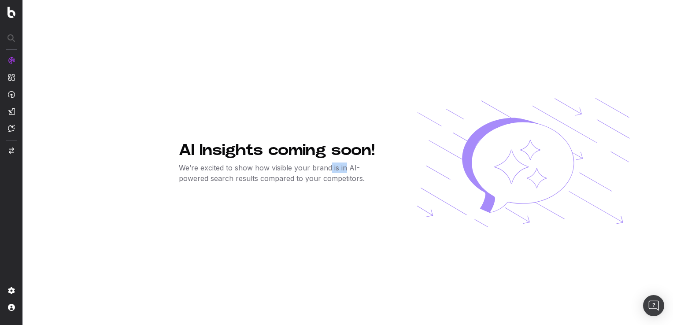
drag, startPoint x: 348, startPoint y: 165, endPoint x: 325, endPoint y: 170, distance: 23.0
click at [325, 170] on p "We’re excited to show how visible your brand is in AI-powered search results co…" at bounding box center [284, 173] width 210 height 21
drag, startPoint x: 325, startPoint y: 170, endPoint x: 236, endPoint y: 176, distance: 89.6
click at [236, 176] on p "We’re excited to show how visible your brand is in AI-powered search results co…" at bounding box center [284, 173] width 210 height 21
drag, startPoint x: 230, startPoint y: 179, endPoint x: 282, endPoint y: 178, distance: 51.5
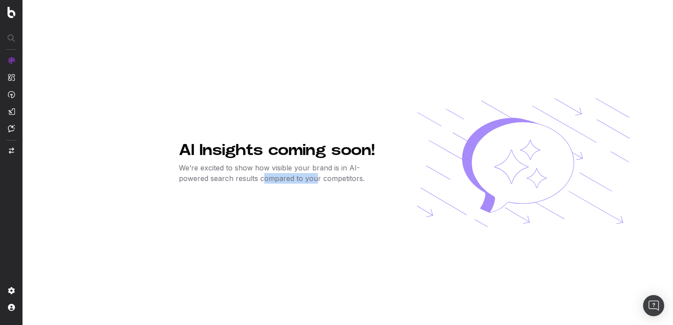
click at [282, 178] on p "We’re excited to show how visible your brand is in AI-powered search results co…" at bounding box center [284, 173] width 210 height 21
drag, startPoint x: 282, startPoint y: 178, endPoint x: 318, endPoint y: 179, distance: 36.6
click at [304, 178] on p "We’re excited to show how visible your brand is in AI-powered search results co…" at bounding box center [284, 173] width 210 height 21
drag, startPoint x: 342, startPoint y: 177, endPoint x: 228, endPoint y: 180, distance: 113.7
click at [228, 180] on p "We’re excited to show how visible your brand is in AI-powered search results co…" at bounding box center [284, 173] width 210 height 21
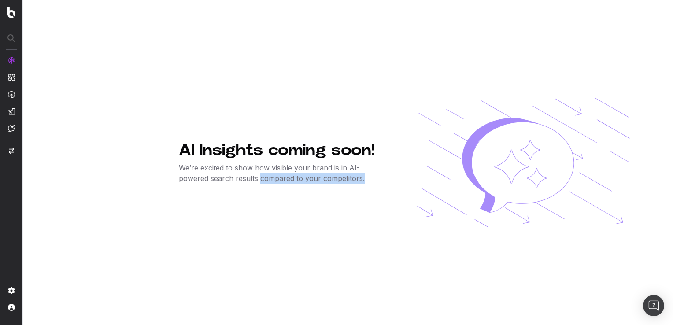
drag, startPoint x: 228, startPoint y: 180, endPoint x: 310, endPoint y: 180, distance: 81.9
click at [310, 180] on p "We’re excited to show how visible your brand is in AI-powered search results co…" at bounding box center [284, 173] width 210 height 21
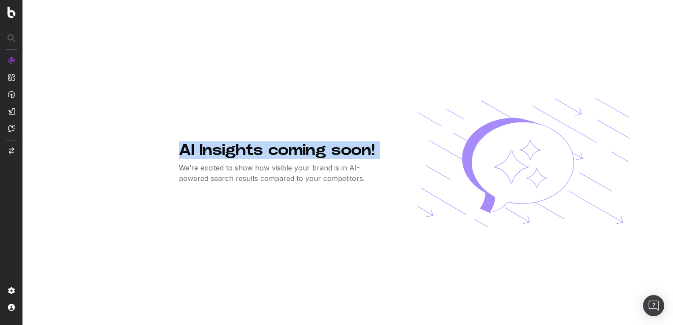
click at [310, 180] on p "We’re excited to show how visible your brand is in AI-powered search results co…" at bounding box center [284, 173] width 210 height 21
